Goal: Navigation & Orientation: Find specific page/section

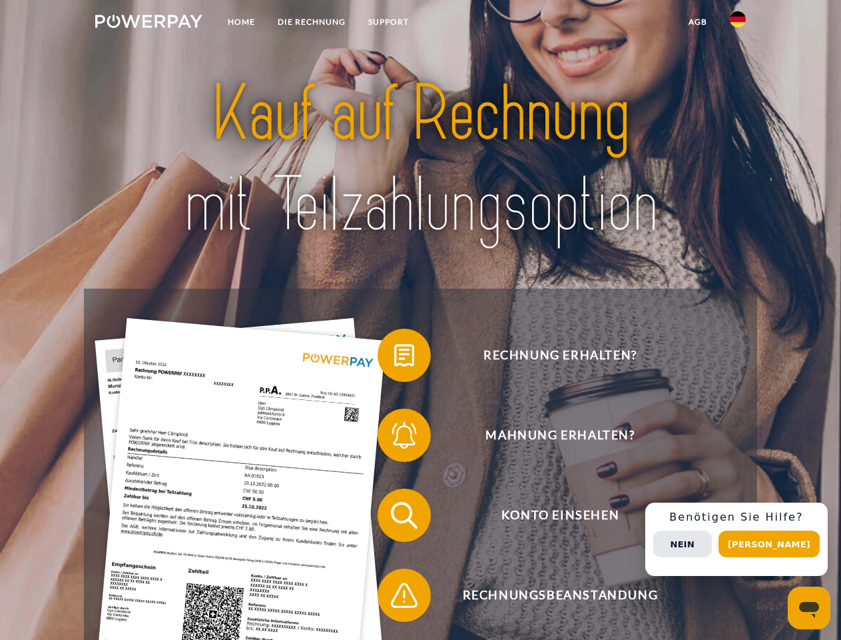
click at [149, 23] on img at bounding box center [148, 21] width 107 height 13
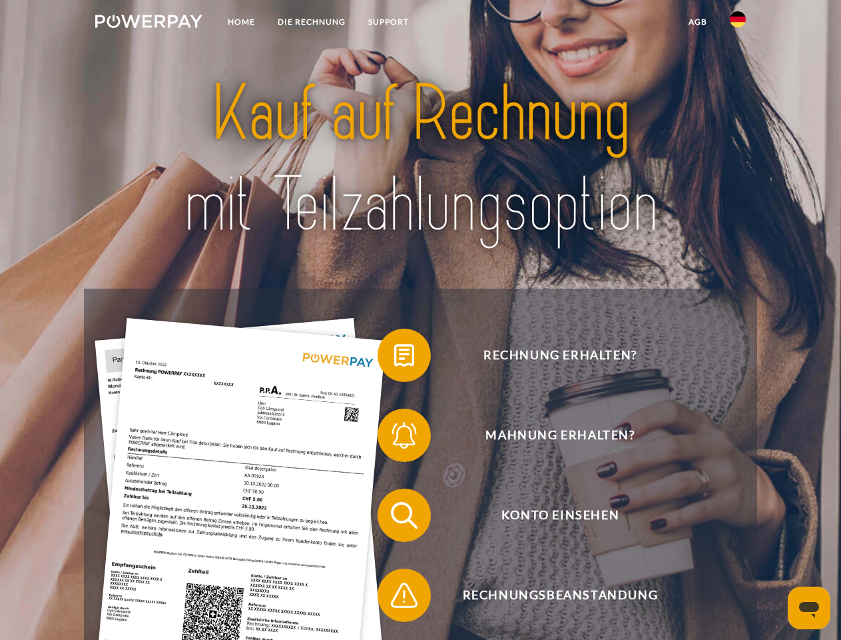
click at [738, 23] on img at bounding box center [738, 19] width 16 height 16
click at [698, 22] on link "agb" at bounding box center [698, 22] width 41 height 24
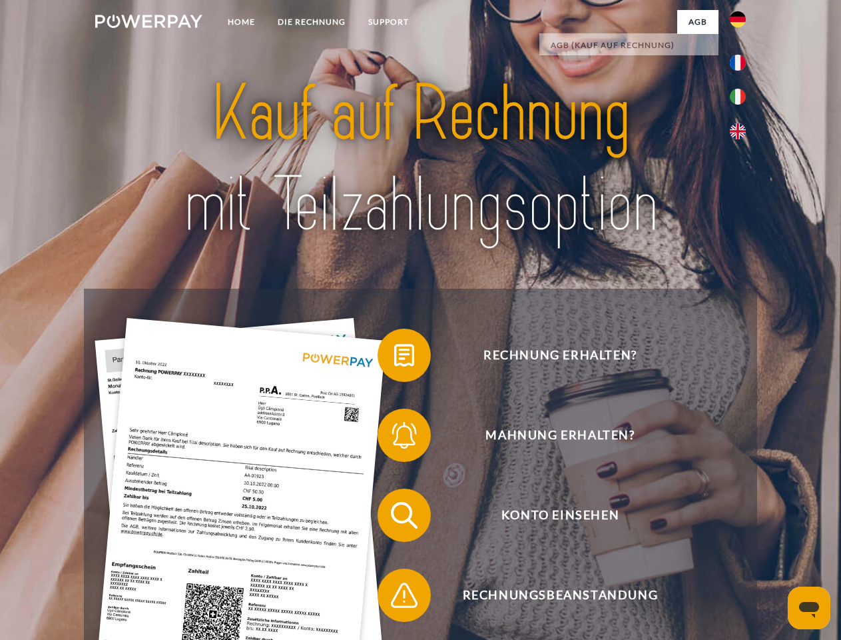
click at [394, 358] on span at bounding box center [384, 355] width 67 height 67
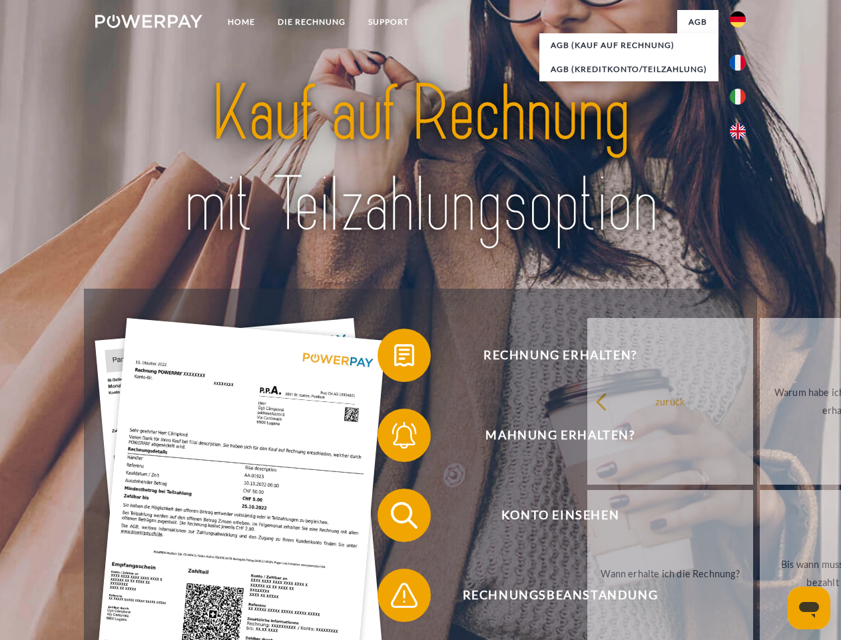
click at [394, 438] on span at bounding box center [384, 435] width 67 height 67
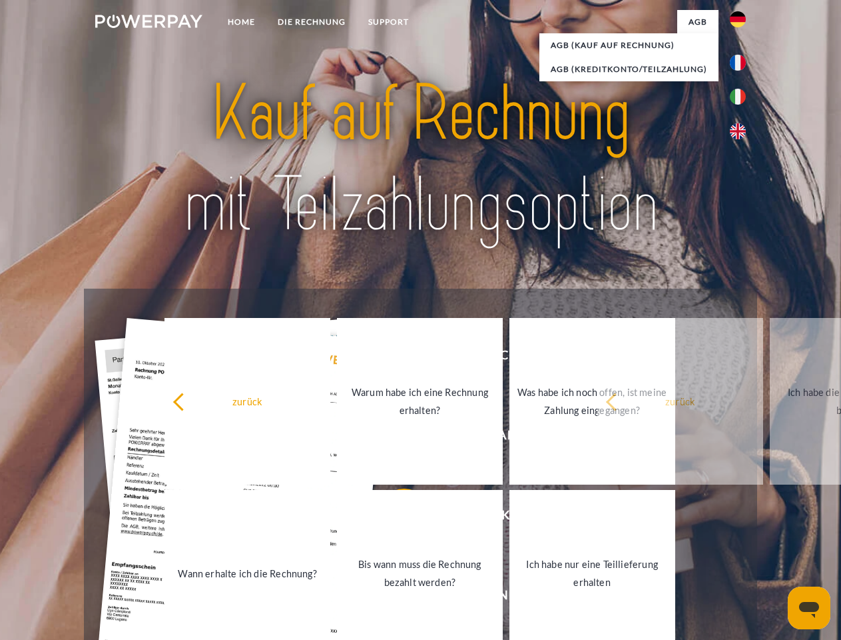
click at [394, 518] on link "Bis wann muss die Rechnung bezahlt werden?" at bounding box center [420, 573] width 166 height 167
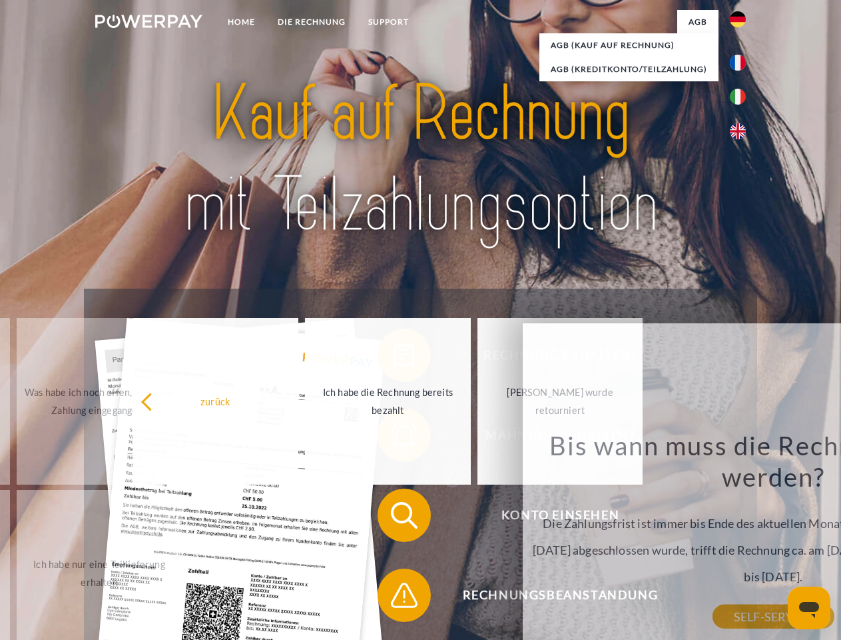
click at [394, 598] on span at bounding box center [384, 595] width 67 height 67
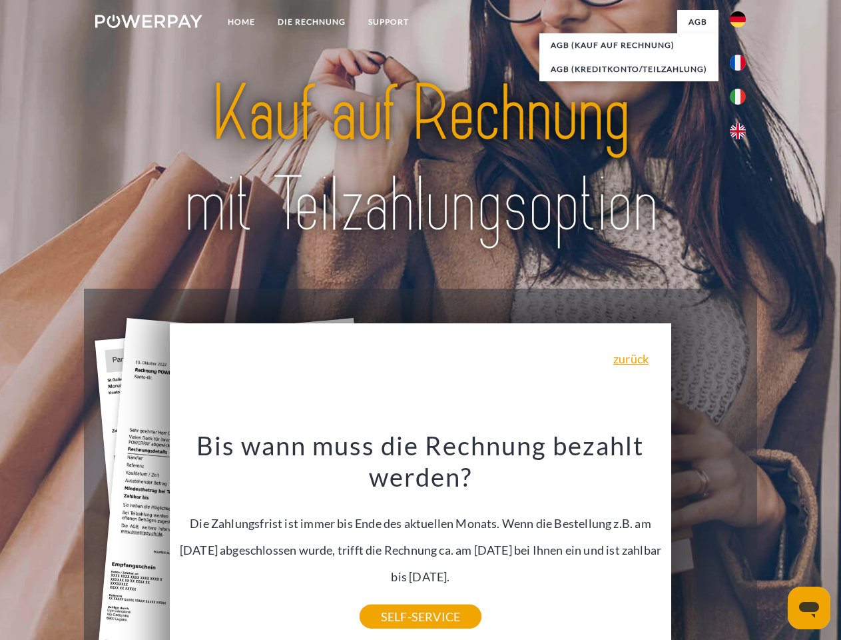
click at [742, 539] on div "Rechnung erhalten? Mahnung erhalten? Konto einsehen" at bounding box center [420, 554] width 673 height 533
click at [709, 542] on span "Konto einsehen" at bounding box center [560, 514] width 326 height 53
click at [774, 544] on header "Home DIE RECHNUNG SUPPORT" at bounding box center [420, 460] width 841 height 920
